Goal: Information Seeking & Learning: Learn about a topic

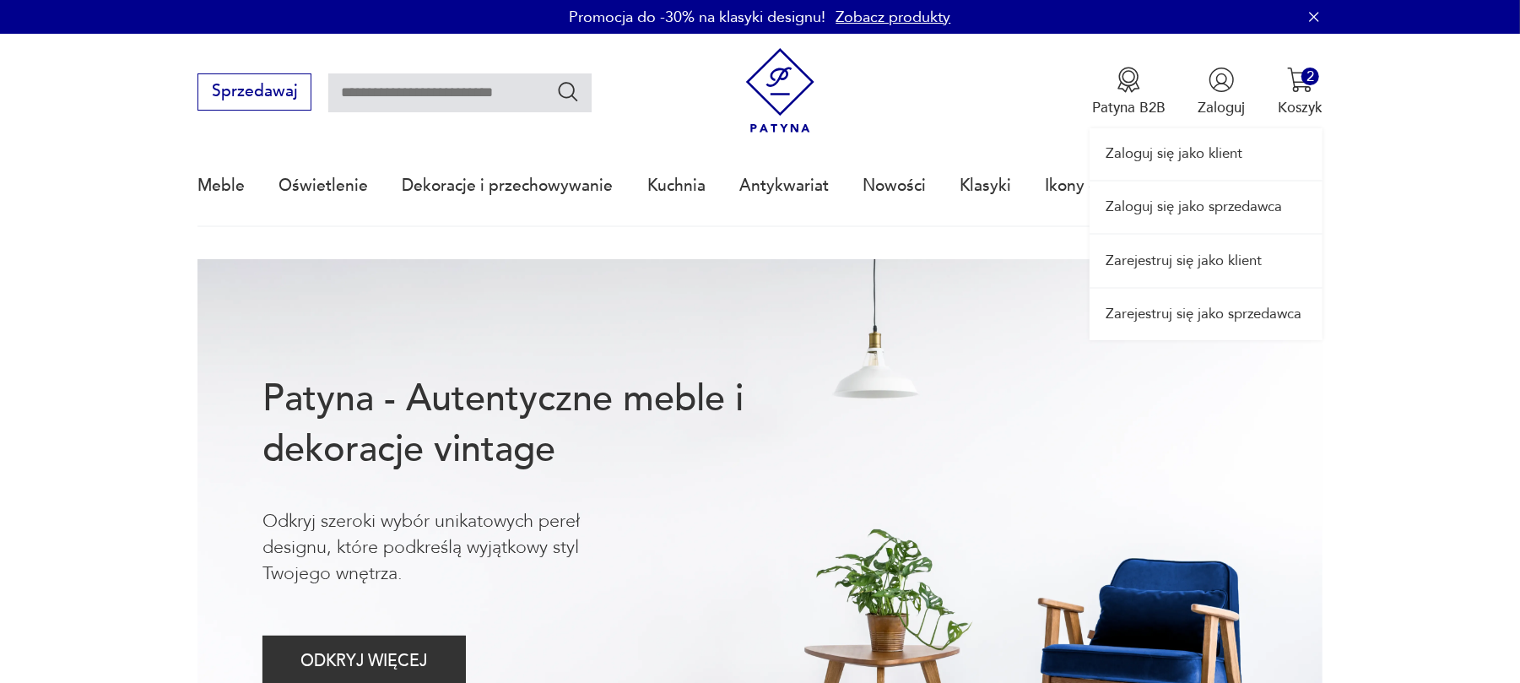
click at [1199, 204] on link "Zaloguj się jako sprzedawca" at bounding box center [1206, 206] width 233 height 51
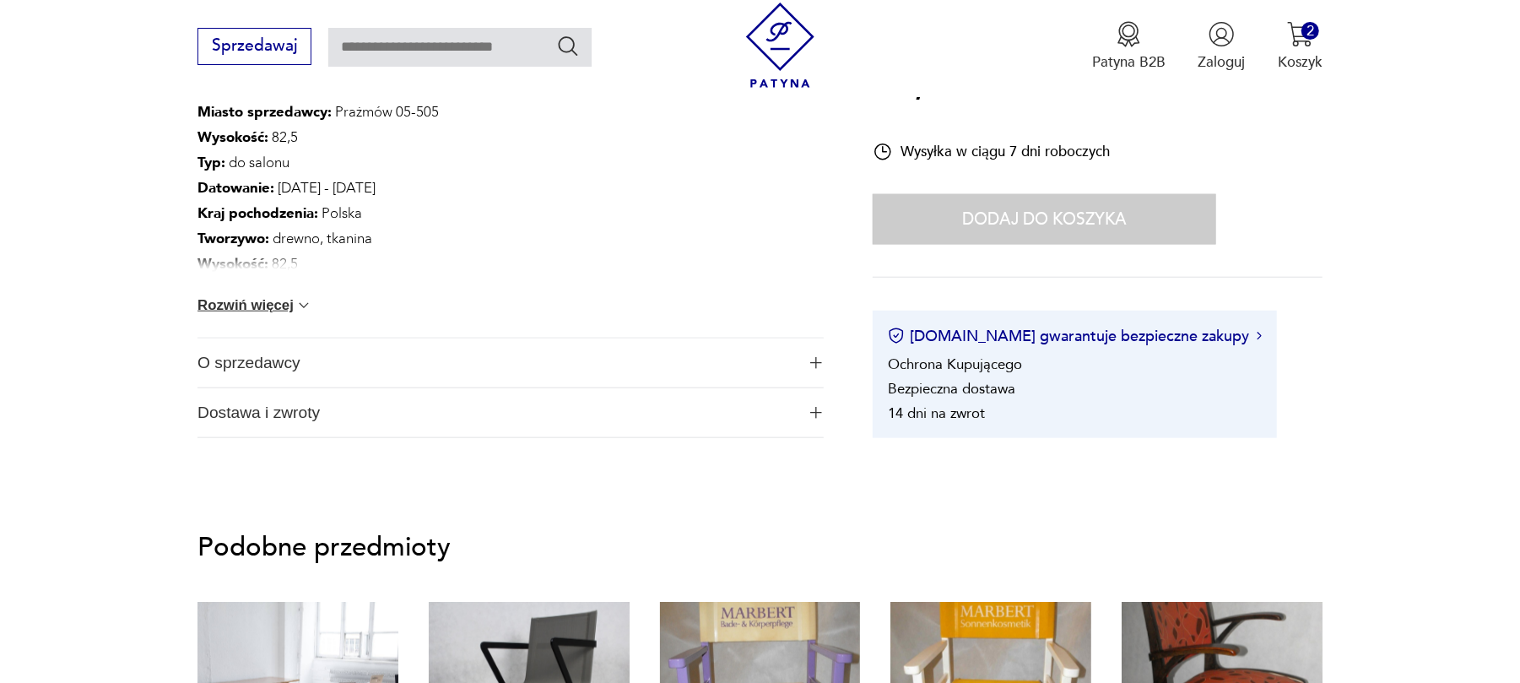
click at [395, 372] on span "O sprzedawcy" at bounding box center [497, 362] width 598 height 49
